Goal: Complete application form

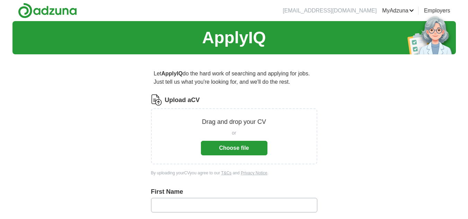
click at [228, 144] on button "Choose file" at bounding box center [234, 148] width 67 height 15
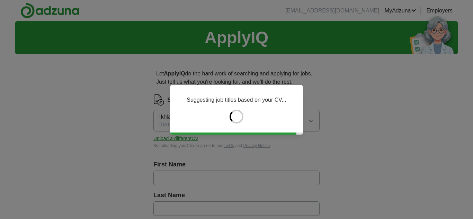
type input "******"
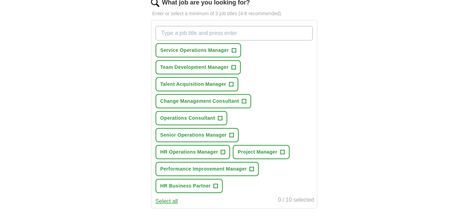
scroll to position [236, 0]
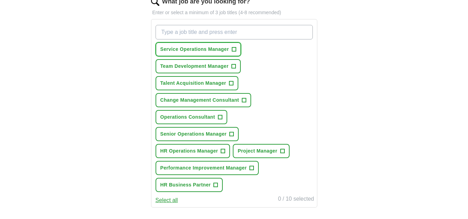
click at [235, 50] on span "+" at bounding box center [234, 50] width 4 height 6
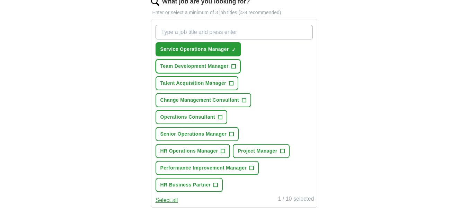
click at [236, 68] on span "+" at bounding box center [233, 67] width 4 height 6
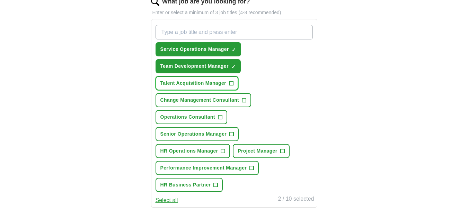
click at [232, 84] on span "+" at bounding box center [231, 84] width 4 height 6
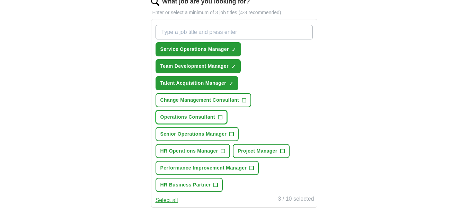
click at [220, 116] on span "+" at bounding box center [220, 118] width 4 height 6
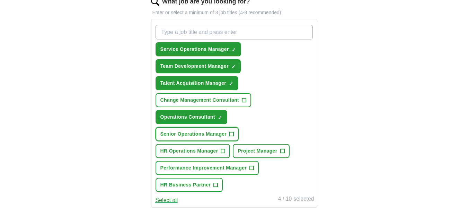
click at [233, 133] on span "+" at bounding box center [232, 135] width 4 height 6
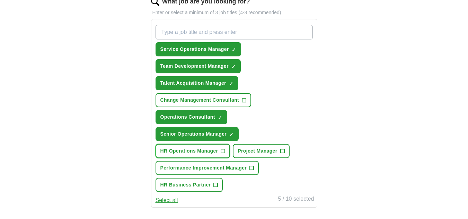
click at [224, 149] on span "+" at bounding box center [223, 152] width 4 height 6
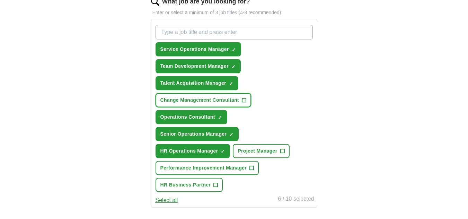
click at [243, 99] on span "+" at bounding box center [244, 101] width 4 height 6
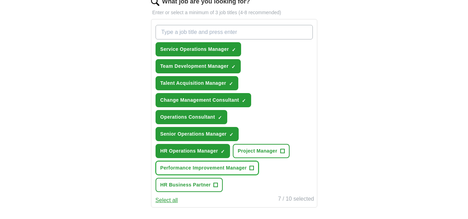
click at [253, 169] on span "+" at bounding box center [252, 169] width 4 height 6
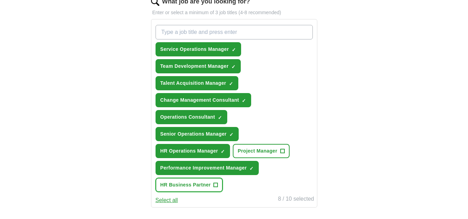
click at [215, 185] on span "+" at bounding box center [216, 186] width 4 height 6
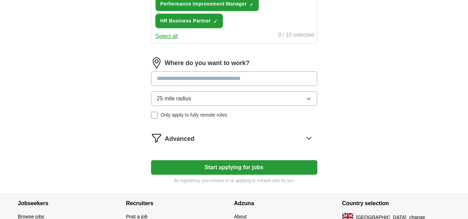
scroll to position [404, 0]
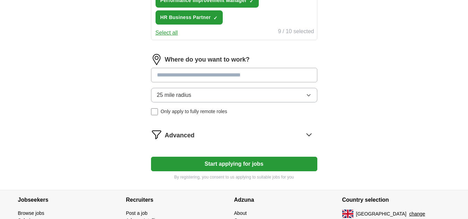
click at [301, 71] on input at bounding box center [234, 75] width 166 height 15
type input "***"
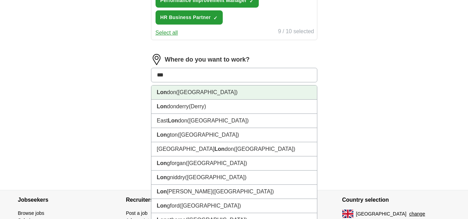
click at [220, 97] on li "Lon don ([GEOGRAPHIC_DATA])" at bounding box center [234, 93] width 166 height 14
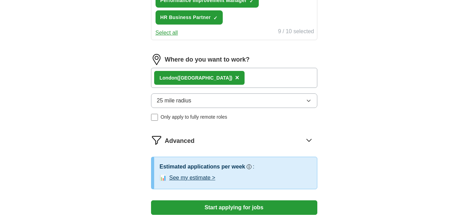
click at [222, 76] on div "Lon don ([GEOGRAPHIC_DATA]) ×" at bounding box center [234, 78] width 166 height 20
click at [226, 102] on button "25 mile radius" at bounding box center [234, 101] width 166 height 15
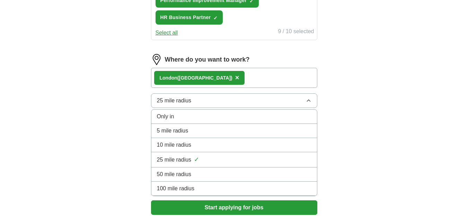
click at [211, 116] on div "Only in" at bounding box center [234, 117] width 155 height 8
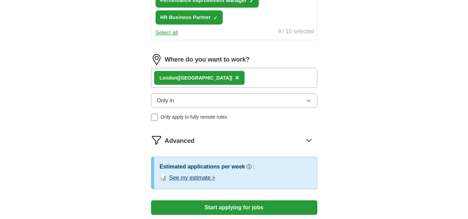
click at [211, 99] on button "Only in" at bounding box center [234, 101] width 166 height 15
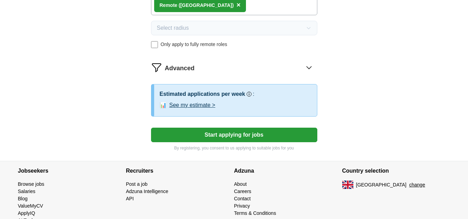
scroll to position [479, 0]
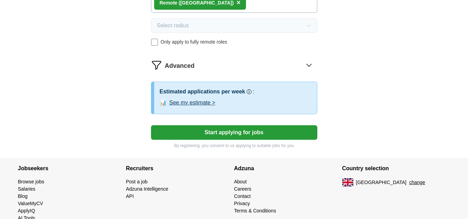
click at [307, 132] on button "Start applying for jobs" at bounding box center [234, 132] width 166 height 15
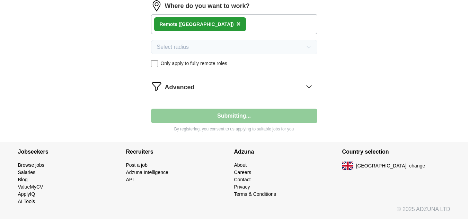
scroll to position [457, 0]
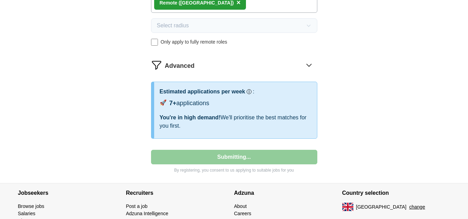
select select "**"
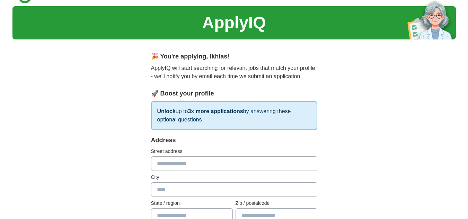
scroll to position [0, 0]
